Goal: Check status: Check status

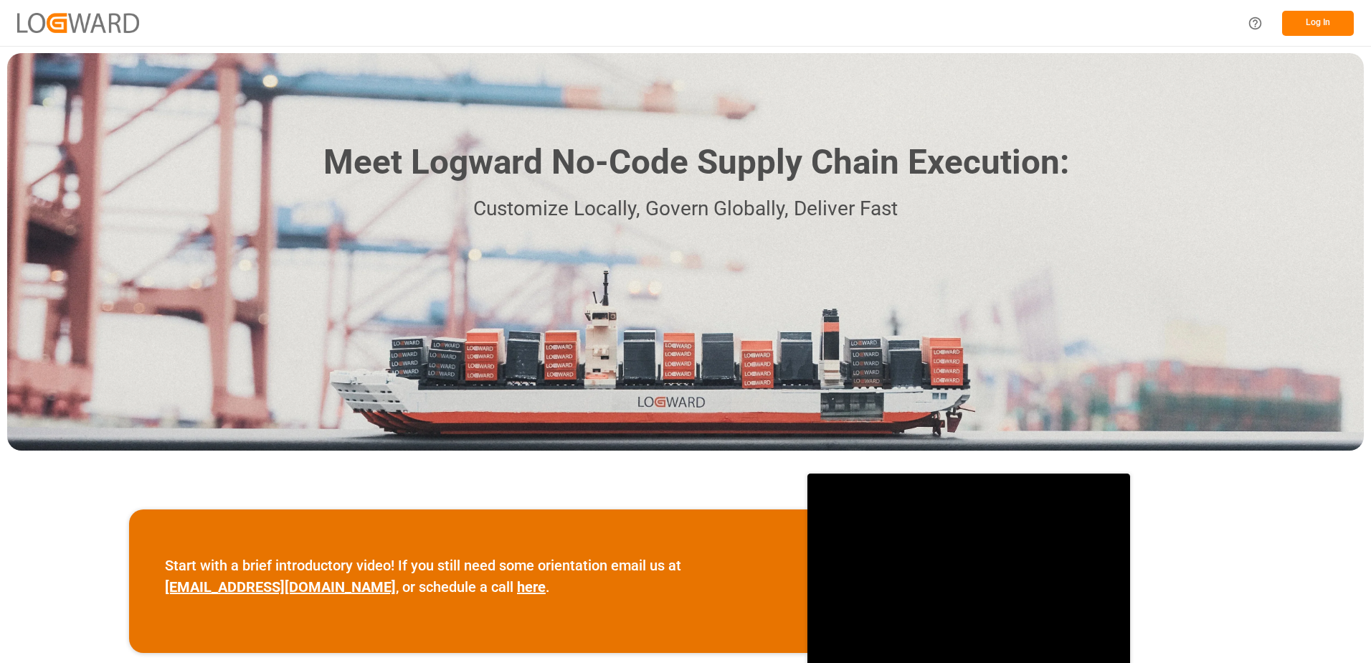
click at [1319, 17] on button "Log In" at bounding box center [1318, 23] width 72 height 25
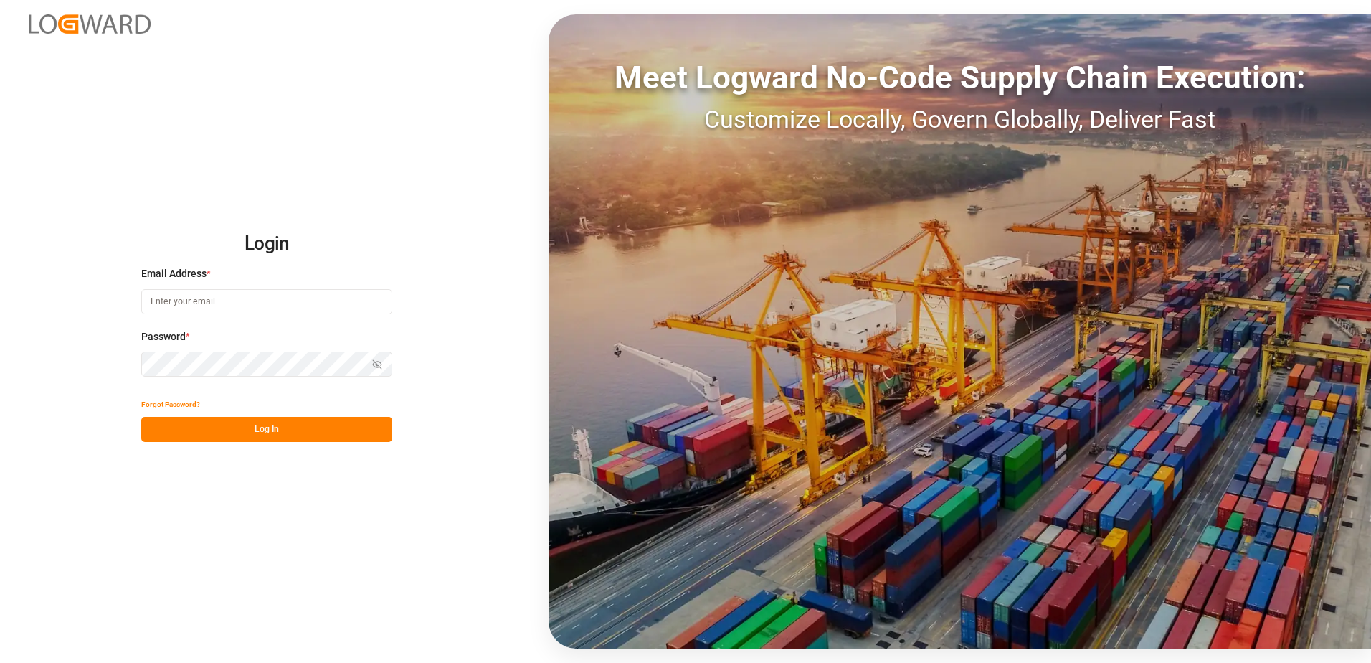
type input "[EMAIL_ADDRESS][PERSON_NAME][DOMAIN_NAME]"
click at [252, 424] on button "Log In" at bounding box center [266, 429] width 251 height 25
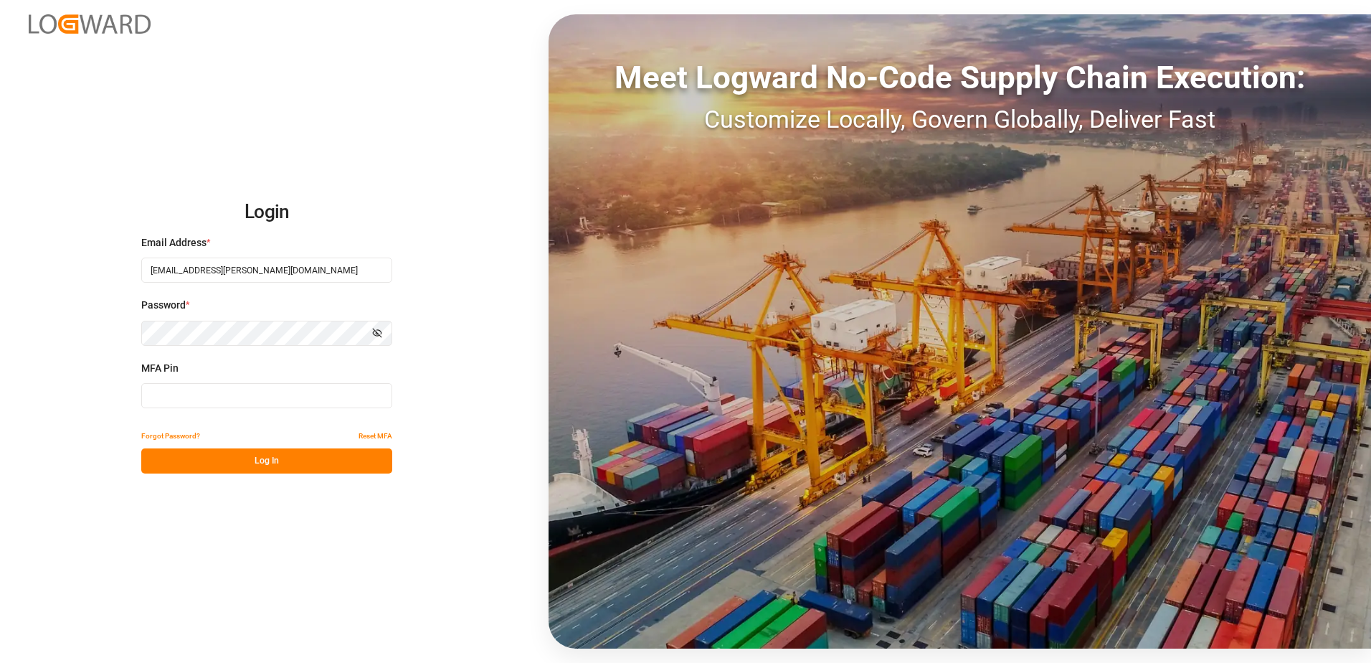
click at [283, 399] on input at bounding box center [266, 395] width 251 height 25
type input "2"
type input "971796"
click at [272, 465] on button "Log In" at bounding box center [266, 460] width 251 height 25
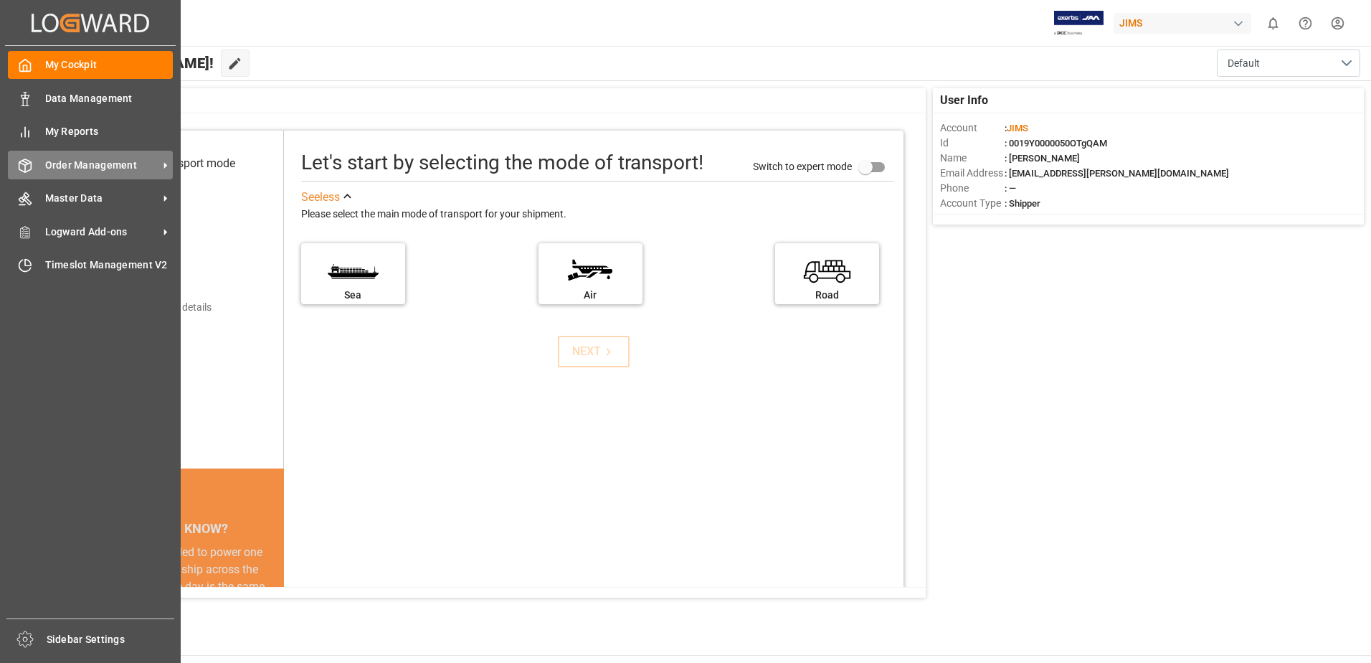
click at [159, 165] on icon at bounding box center [165, 165] width 15 height 15
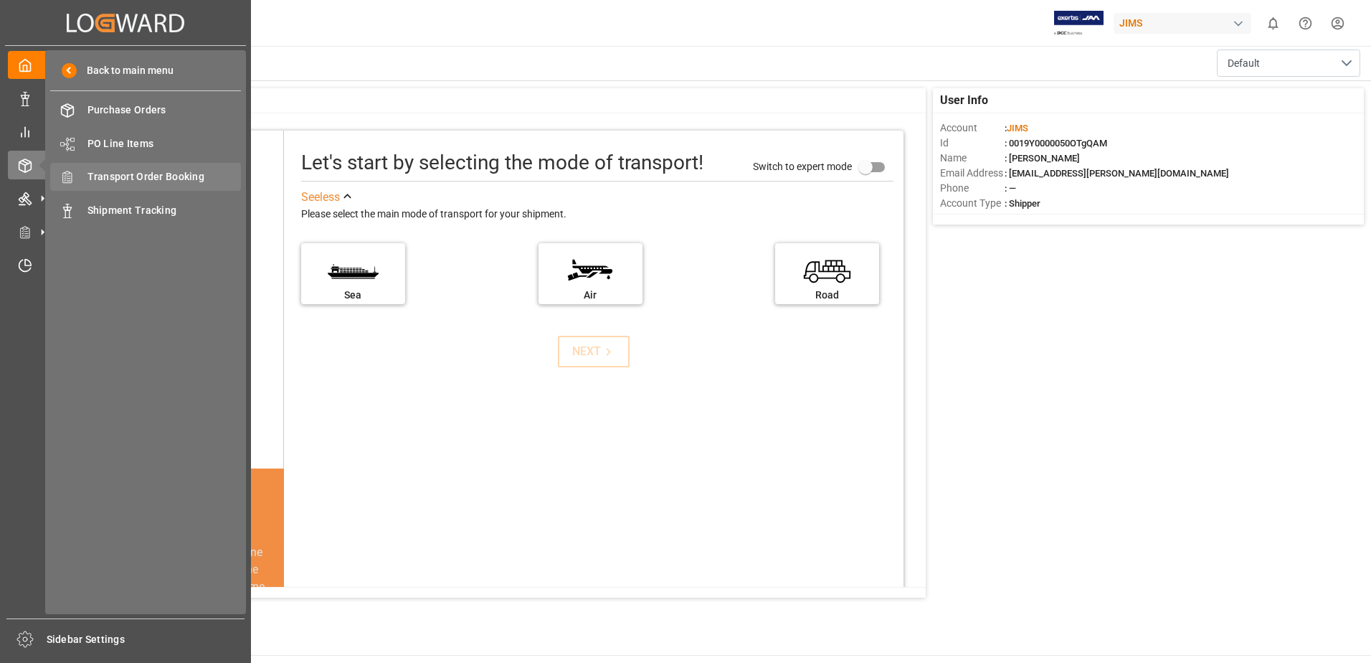
click at [166, 176] on span "Transport Order Booking" at bounding box center [164, 176] width 154 height 15
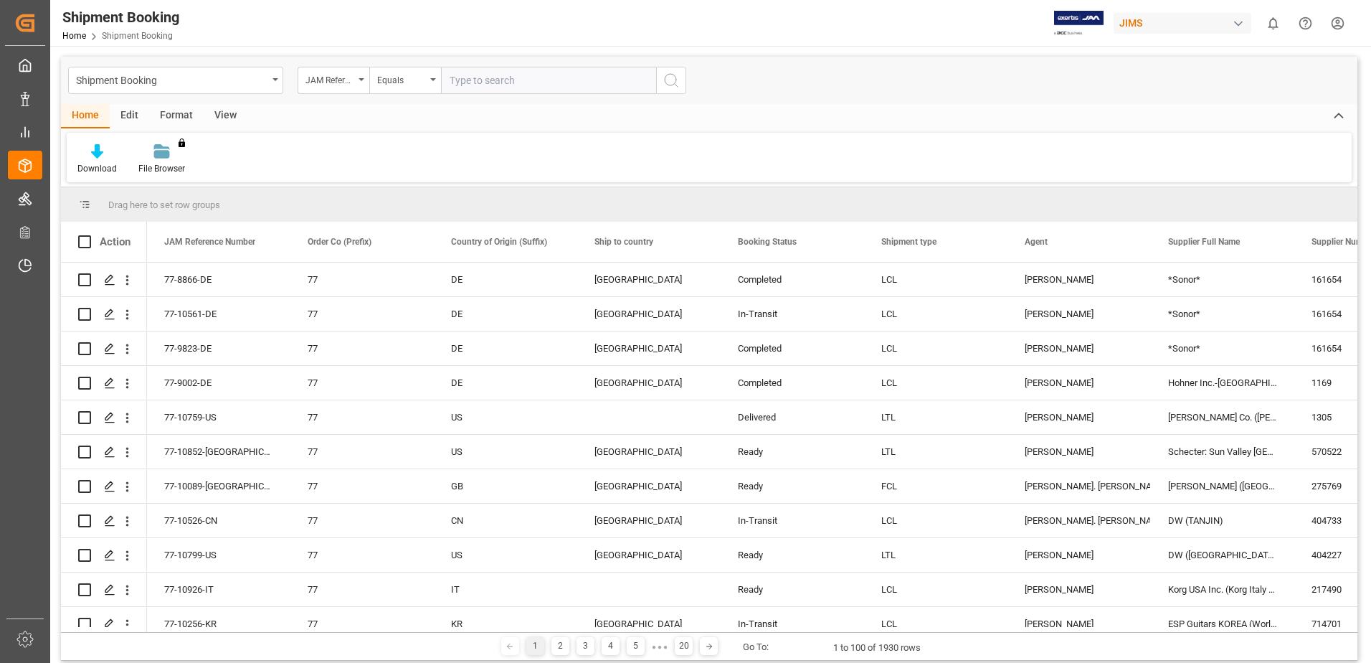
click at [538, 85] on input "text" at bounding box center [548, 80] width 215 height 27
type input "77-7786-KR"
click at [678, 86] on icon "search button" at bounding box center [671, 80] width 17 height 17
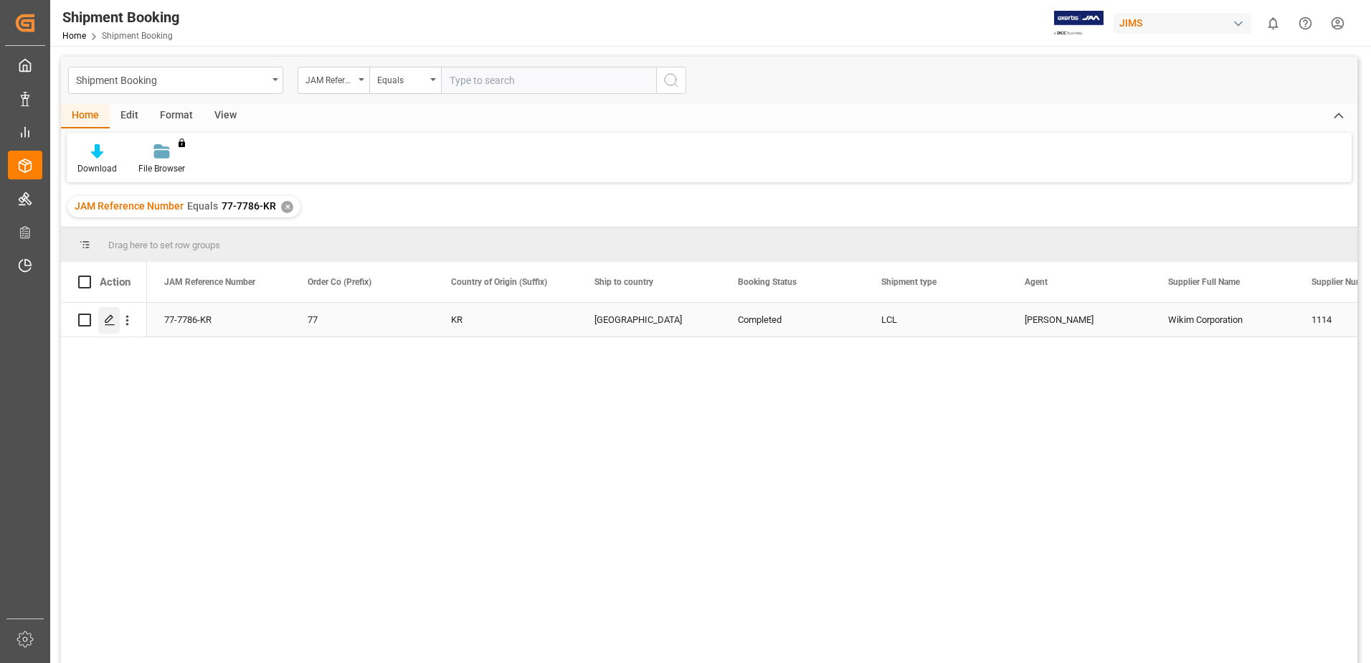
click at [116, 323] on div "Press SPACE to select this row." at bounding box center [109, 320] width 22 height 27
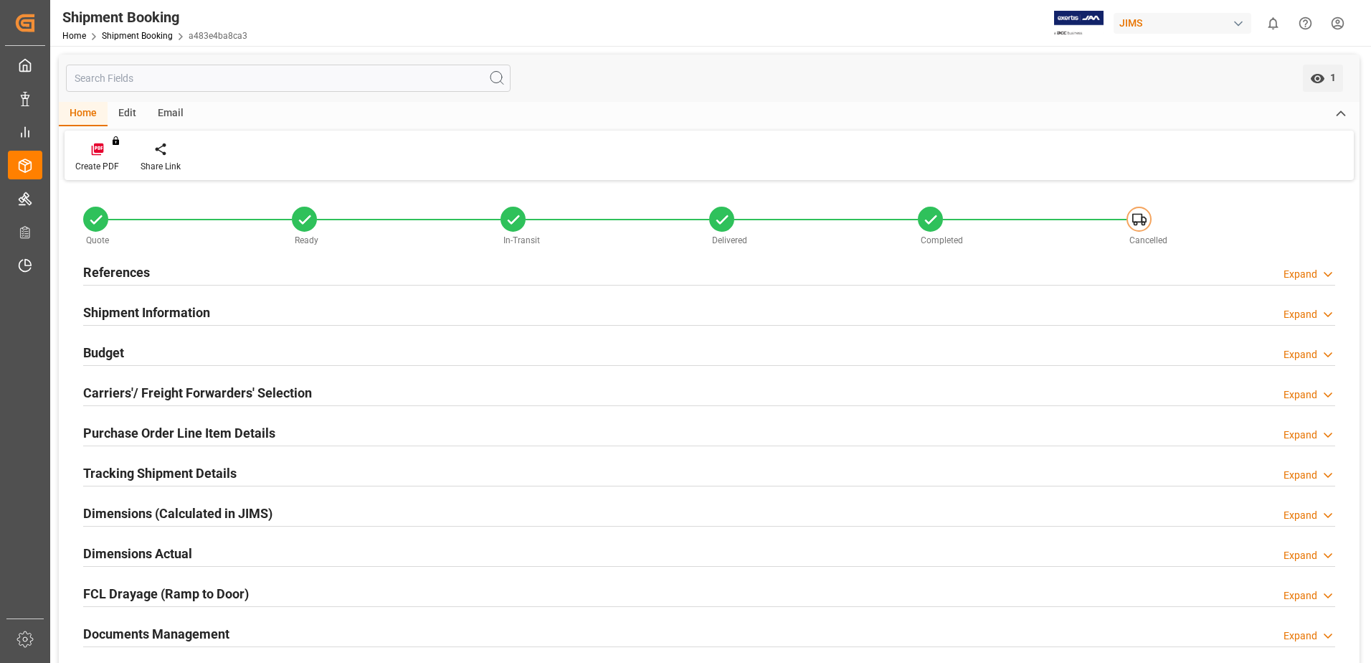
click at [115, 356] on h2 "Budget" at bounding box center [103, 352] width 41 height 19
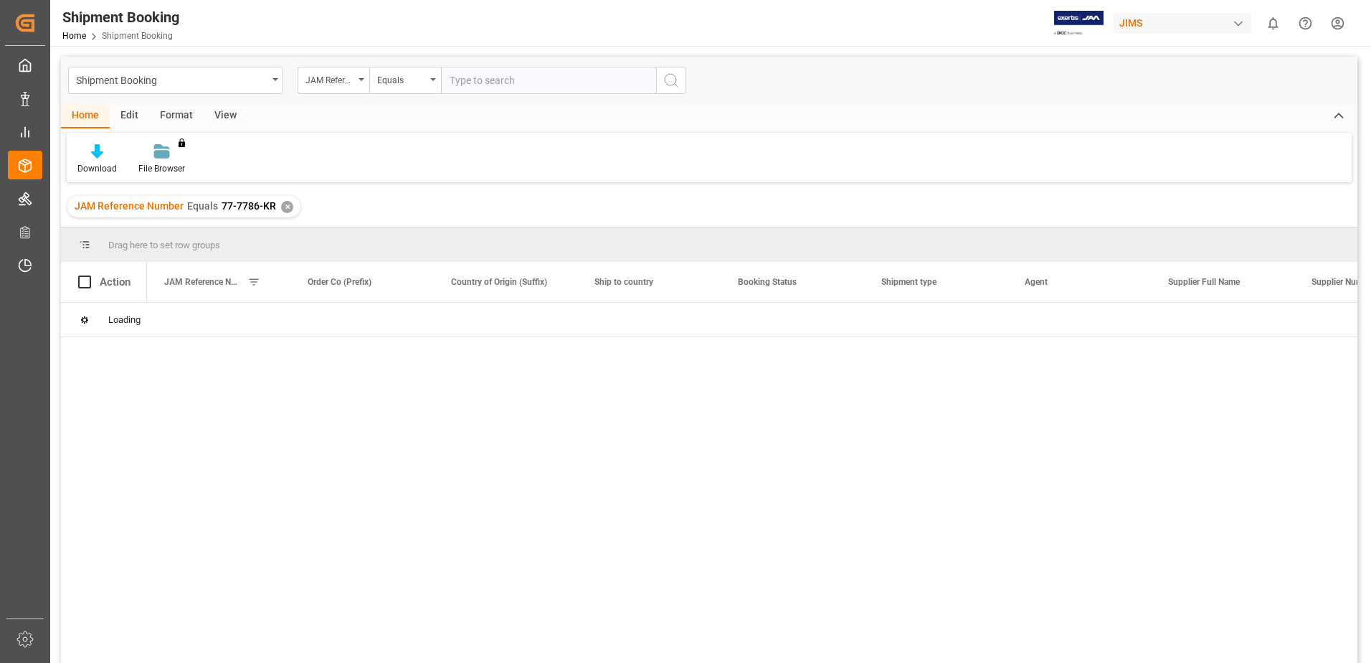
click at [579, 83] on input "text" at bounding box center [548, 80] width 215 height 27
type input "77-9918-ID"
click at [676, 85] on icon "search button" at bounding box center [671, 80] width 17 height 17
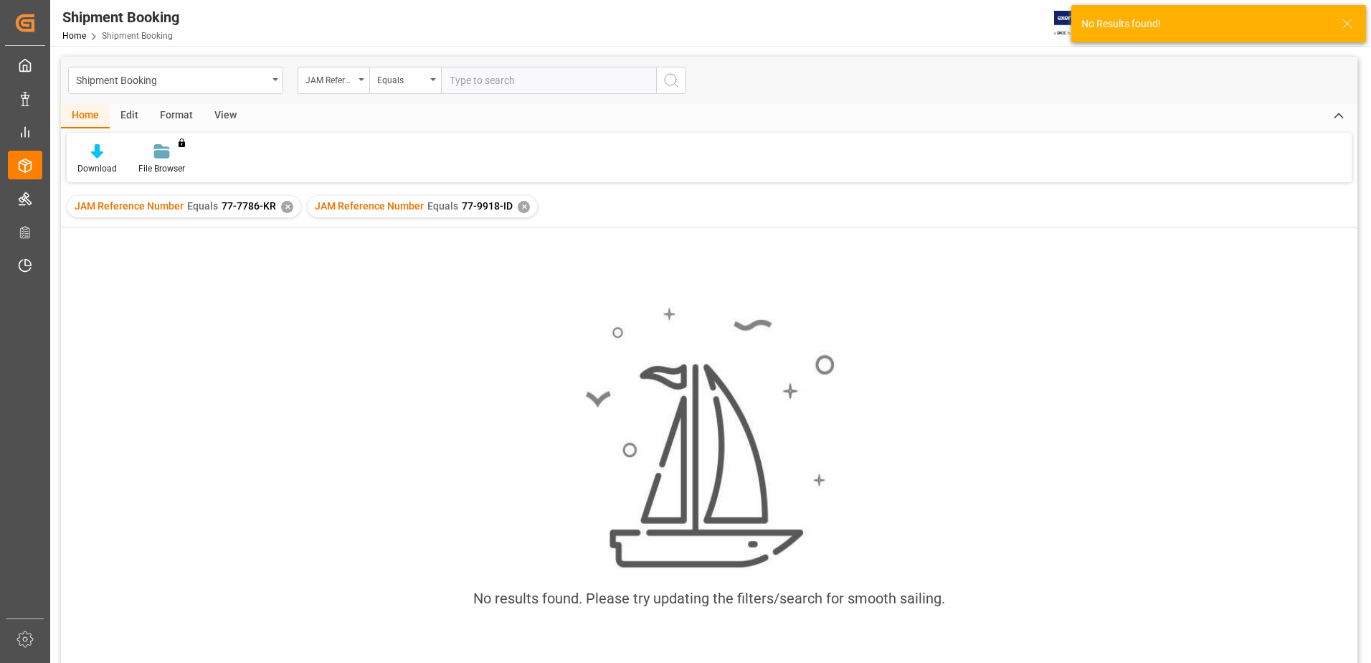
click at [281, 209] on div "✕" at bounding box center [287, 207] width 12 height 12
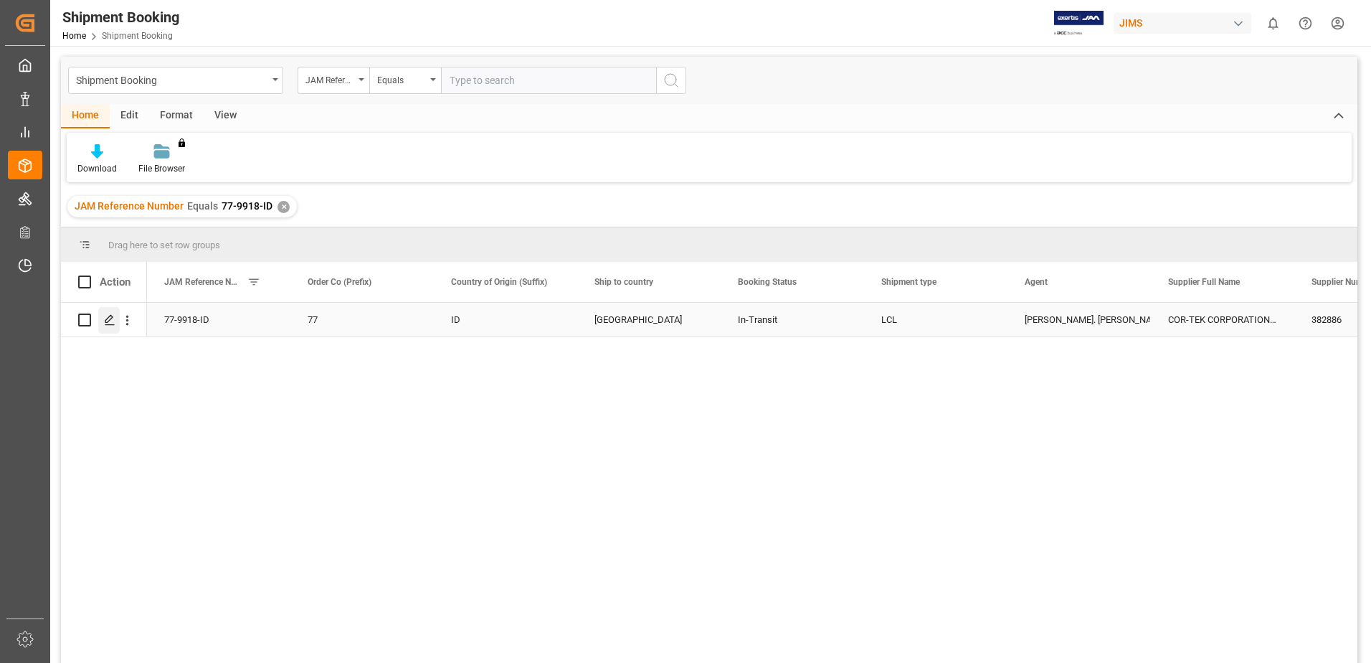
click at [113, 325] on line "Press SPACE to select this row." at bounding box center [109, 325] width 9 height 0
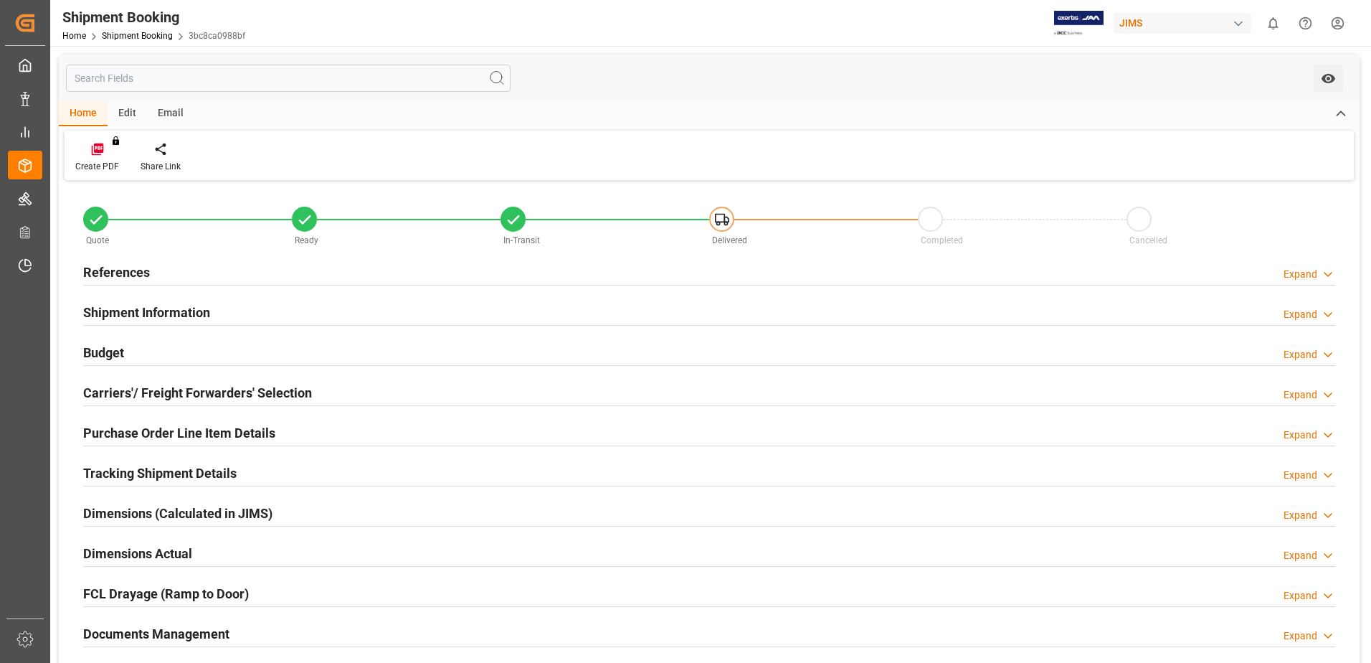
type input "708.564"
type input "1720.8715"
type input "1150"
type input "8272"
click at [130, 361] on div "Budget Expand" at bounding box center [709, 351] width 1252 height 27
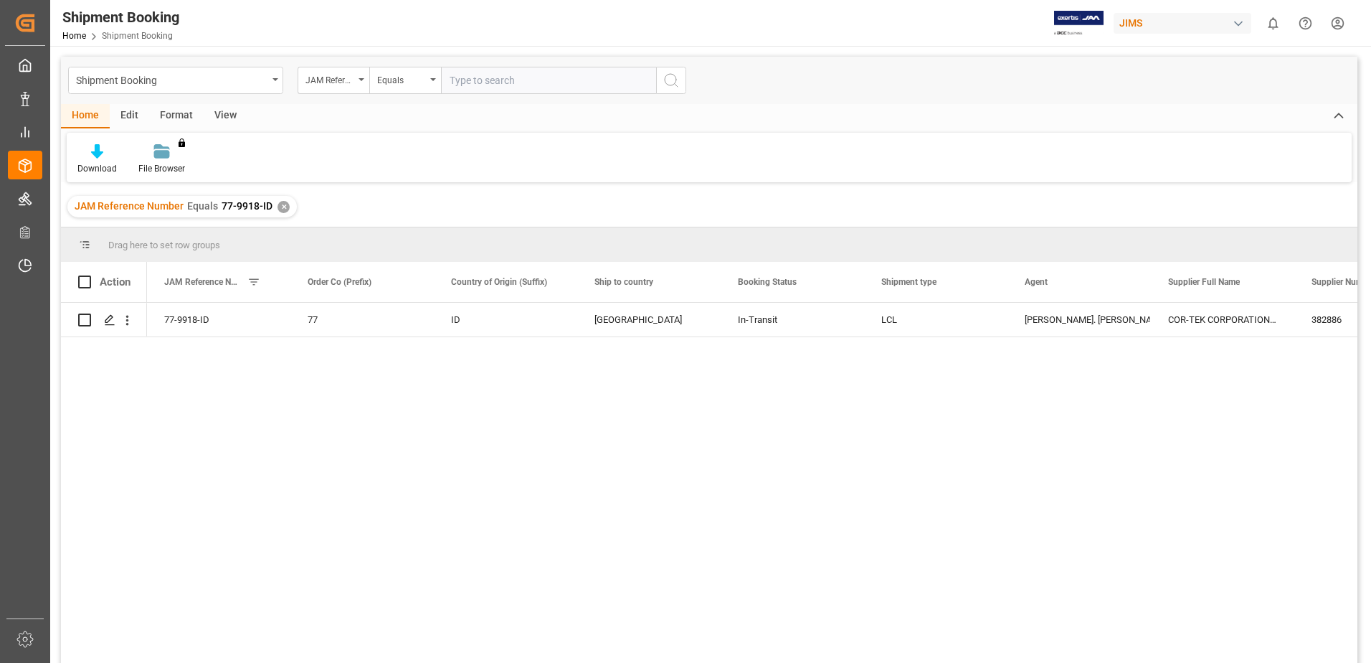
click at [521, 82] on input "text" at bounding box center [548, 80] width 215 height 27
type input "847588"
click at [665, 87] on icon "search button" at bounding box center [671, 80] width 17 height 17
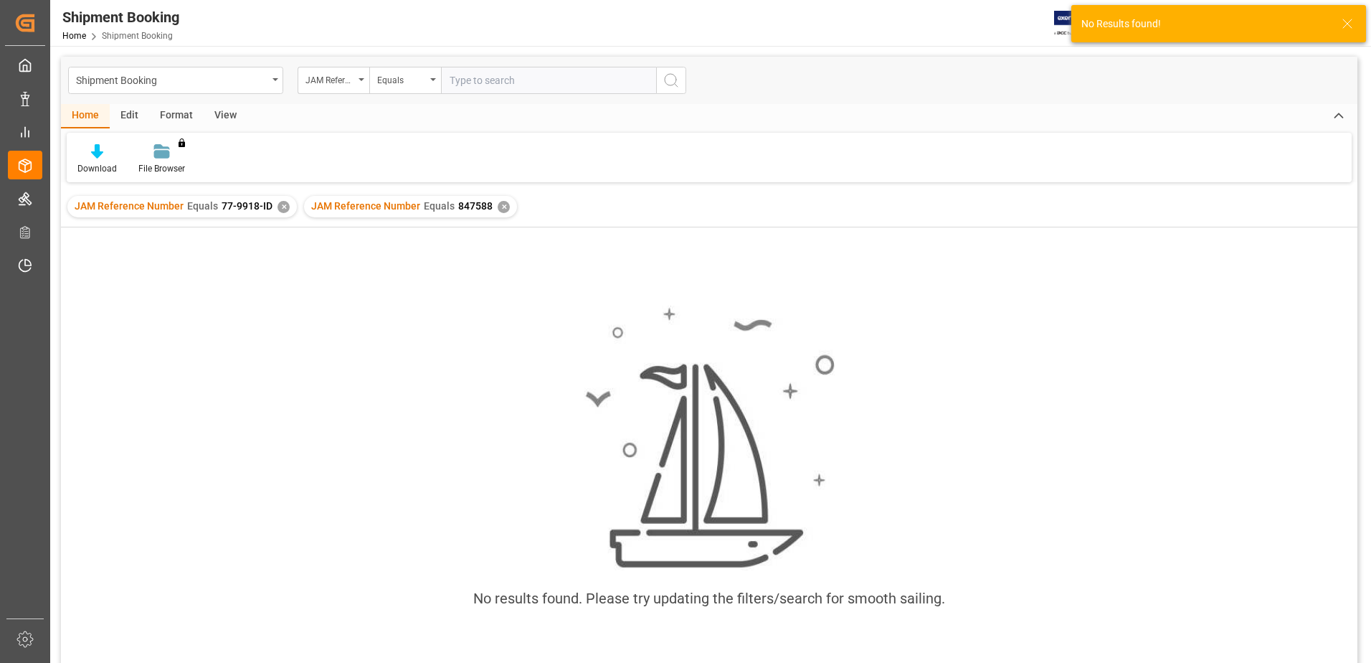
click at [282, 204] on div "✕" at bounding box center [284, 207] width 12 height 12
click at [534, 82] on input "text" at bounding box center [548, 80] width 215 height 27
paste input "847588"
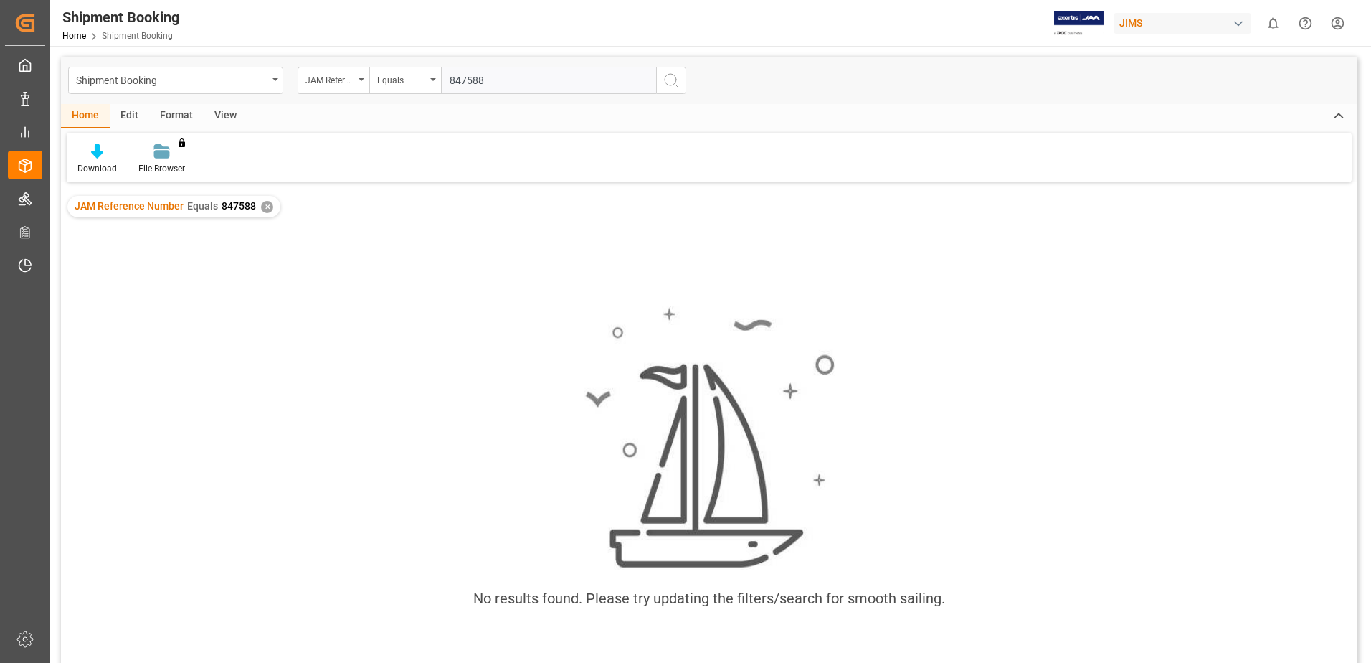
drag, startPoint x: 536, startPoint y: 93, endPoint x: 394, endPoint y: 55, distance: 147.7
click at [394, 55] on div "Shipment Booking JAM Reference Number Equals 847588 Home Edit Format View Downl…" at bounding box center [709, 460] width 1318 height 829
paste input "77-10072-CN"
type input "77-10072-CN"
click at [667, 77] on icon "search button" at bounding box center [671, 80] width 17 height 17
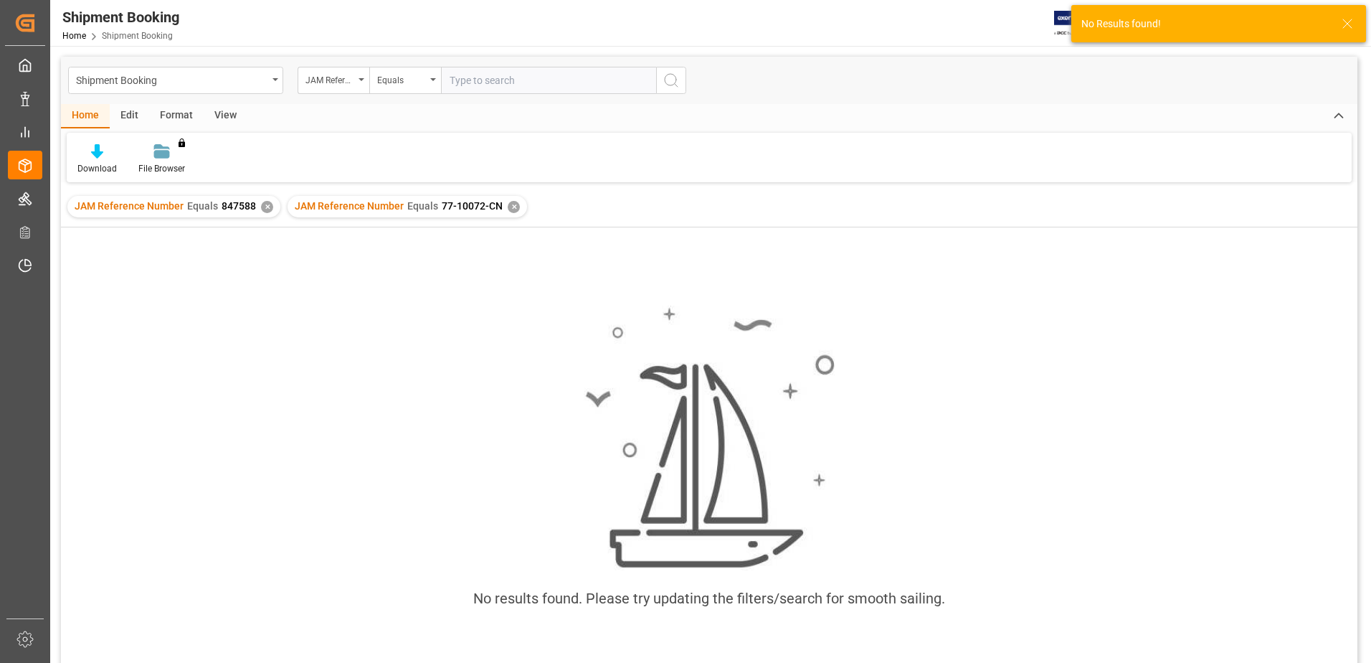
click at [265, 208] on div "✕" at bounding box center [267, 207] width 12 height 12
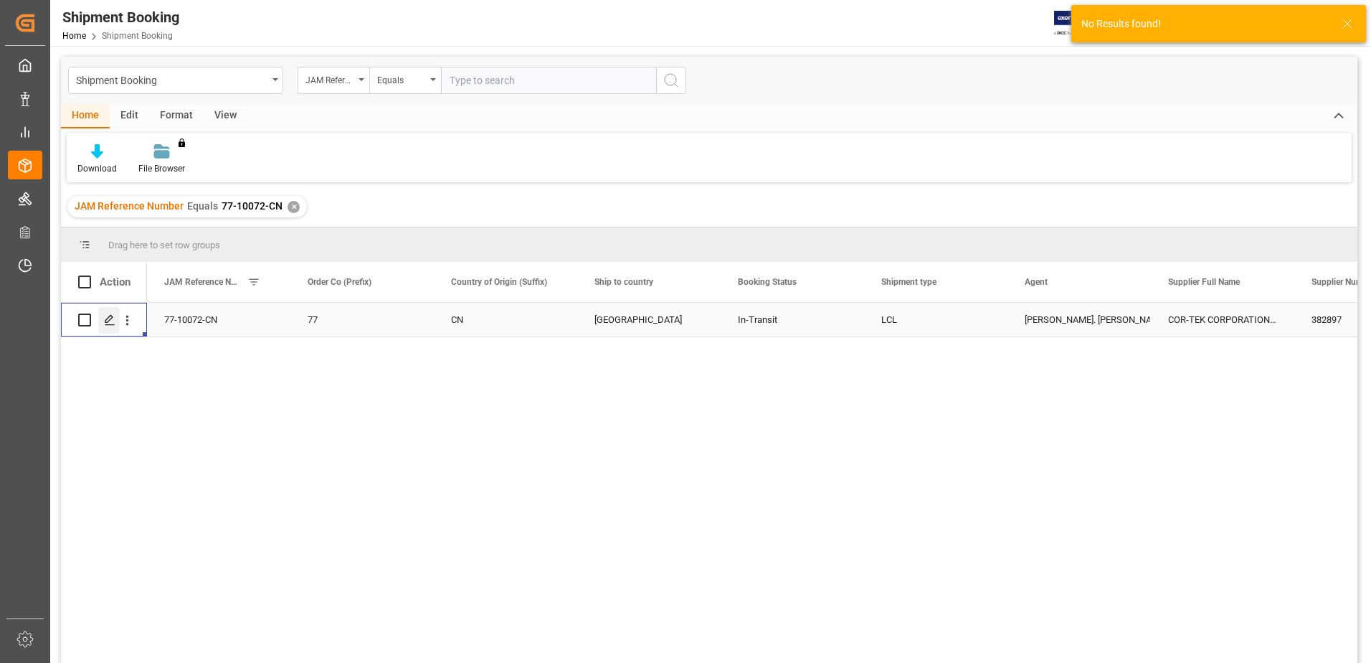
click at [107, 326] on icon "Press SPACE to select this row." at bounding box center [109, 319] width 11 height 11
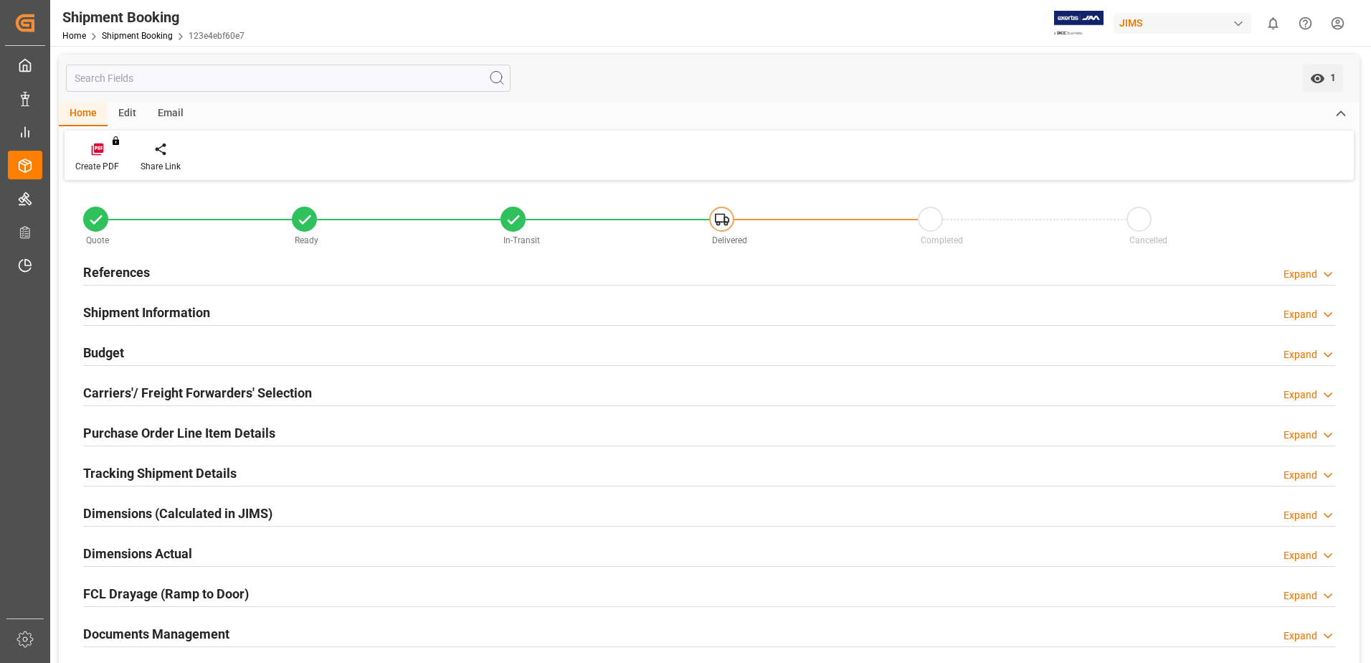
click at [103, 336] on div "Budget Expand" at bounding box center [709, 353] width 1272 height 40
click at [104, 346] on h2 "Budget" at bounding box center [103, 352] width 41 height 19
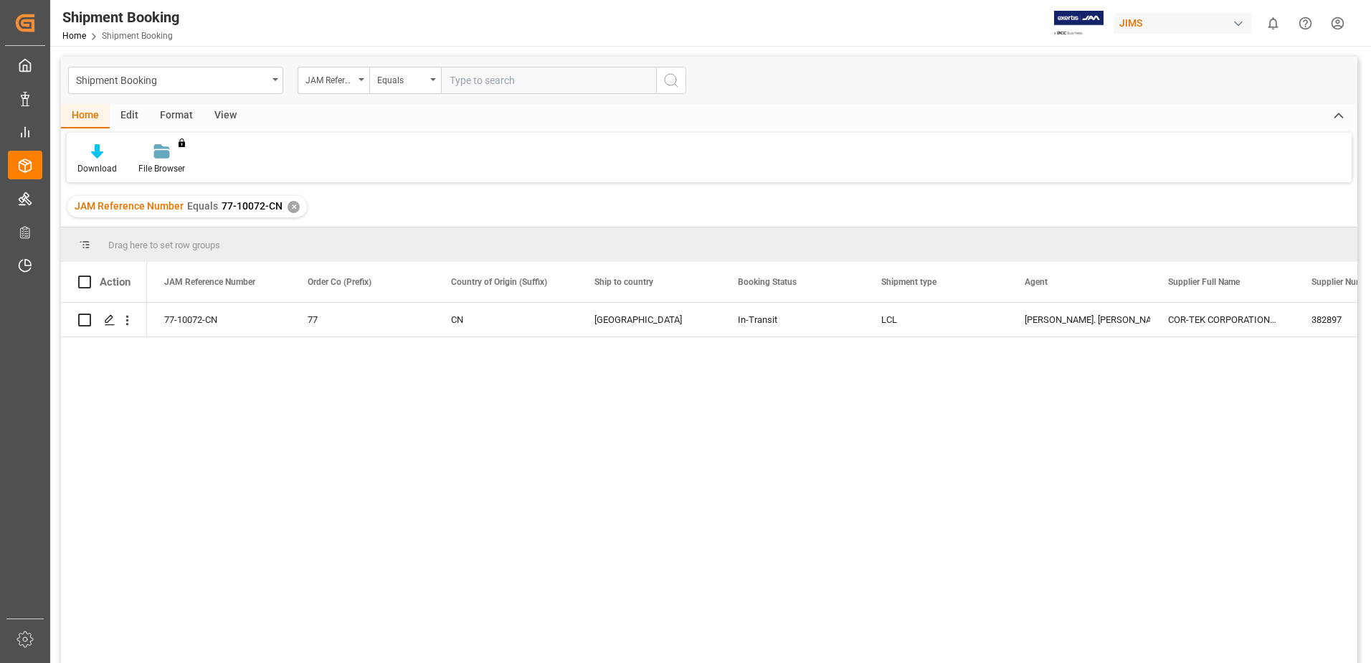
click at [524, 81] on input "text" at bounding box center [548, 80] width 215 height 27
type input "77-10299-ID"
click at [288, 208] on div "✕" at bounding box center [294, 207] width 12 height 12
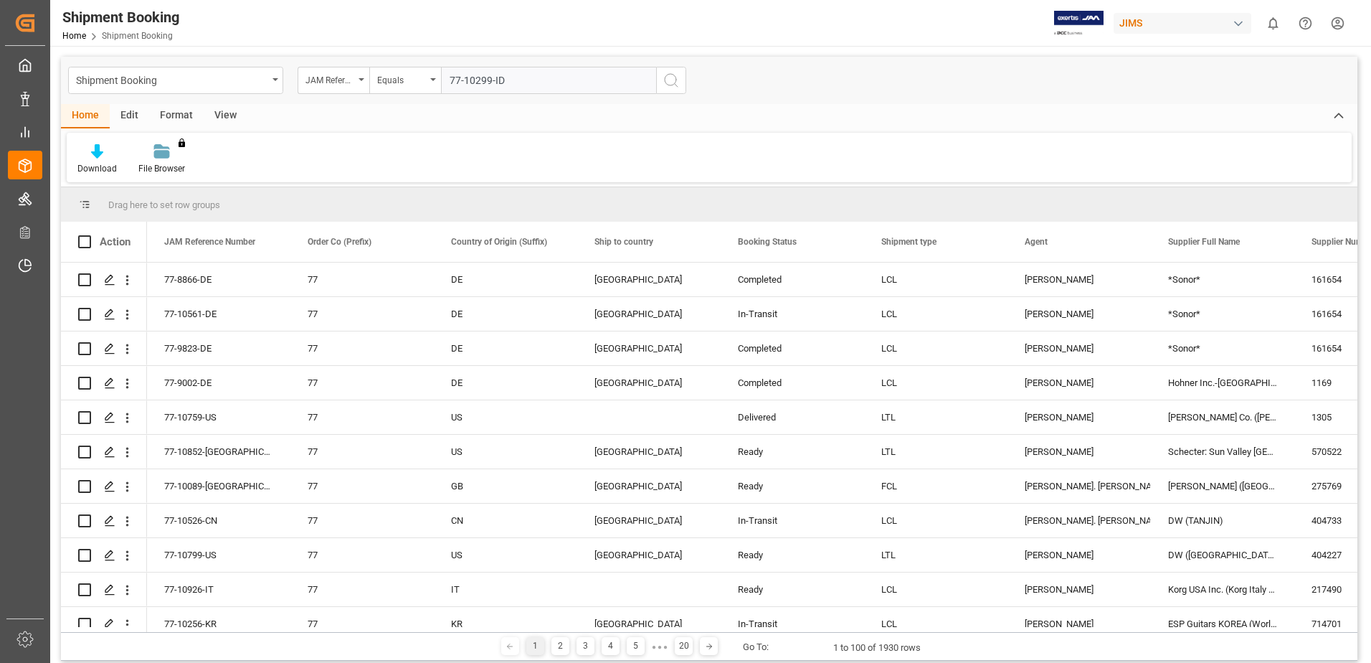
click at [664, 82] on icon "search button" at bounding box center [671, 80] width 17 height 17
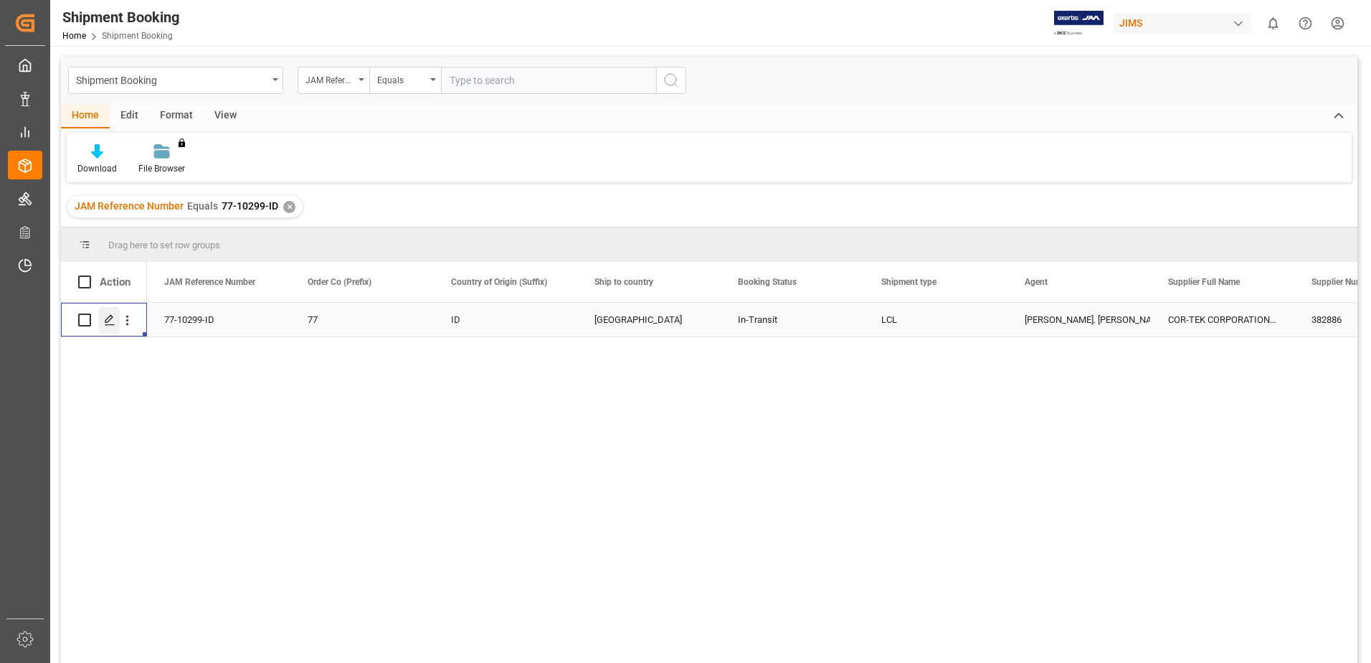
click at [110, 313] on div "Press SPACE to select this row." at bounding box center [109, 320] width 22 height 27
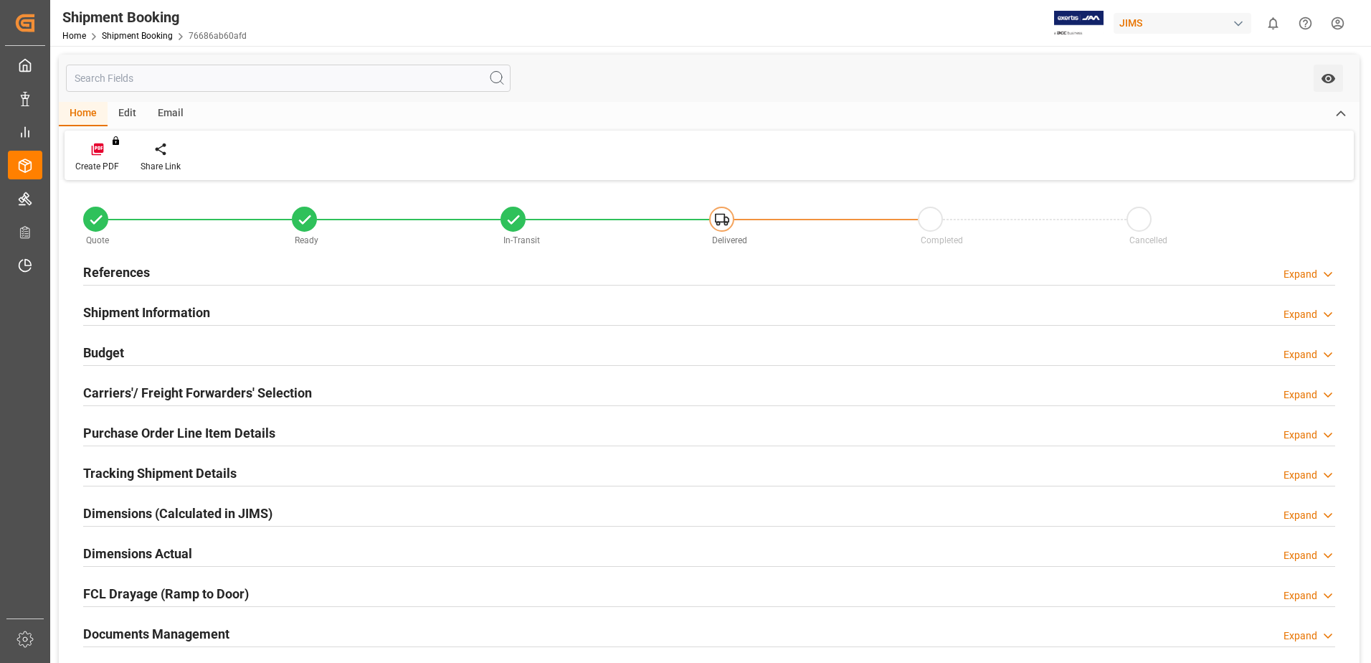
type input "447.6582"
type input "880.4936"
type input "950"
type input "5396"
click at [100, 357] on h2 "Budget" at bounding box center [103, 352] width 41 height 19
